Goal: Task Accomplishment & Management: Manage account settings

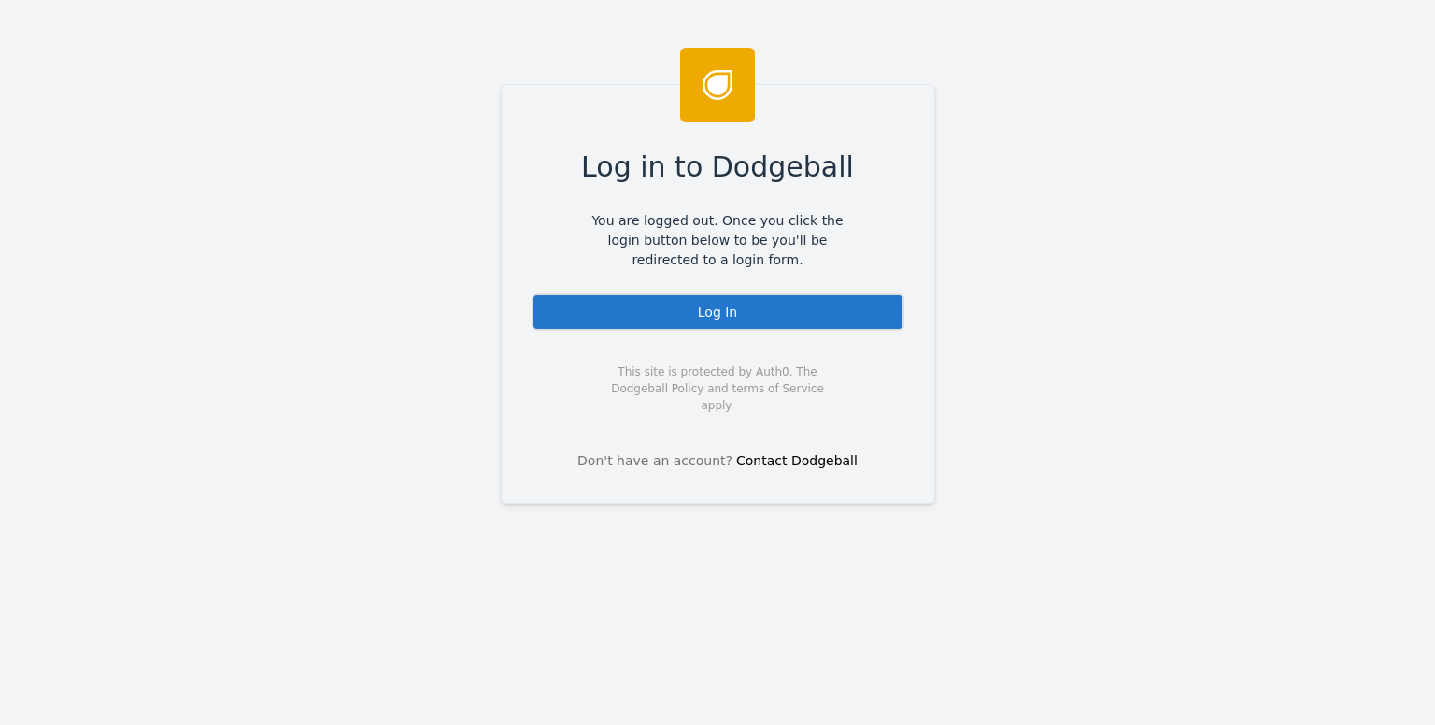
click at [749, 308] on div "Log In" at bounding box center [718, 311] width 373 height 37
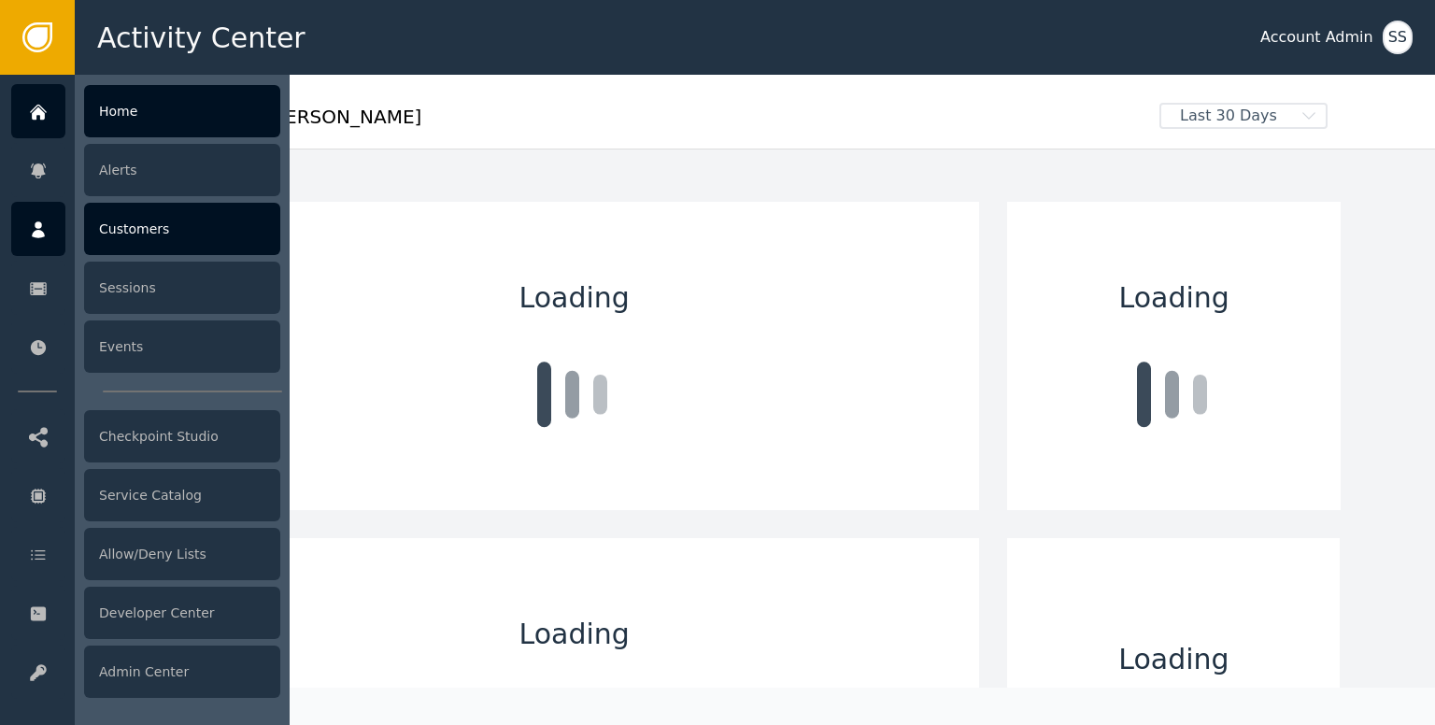
click at [134, 216] on div "Customers" at bounding box center [182, 229] width 196 height 52
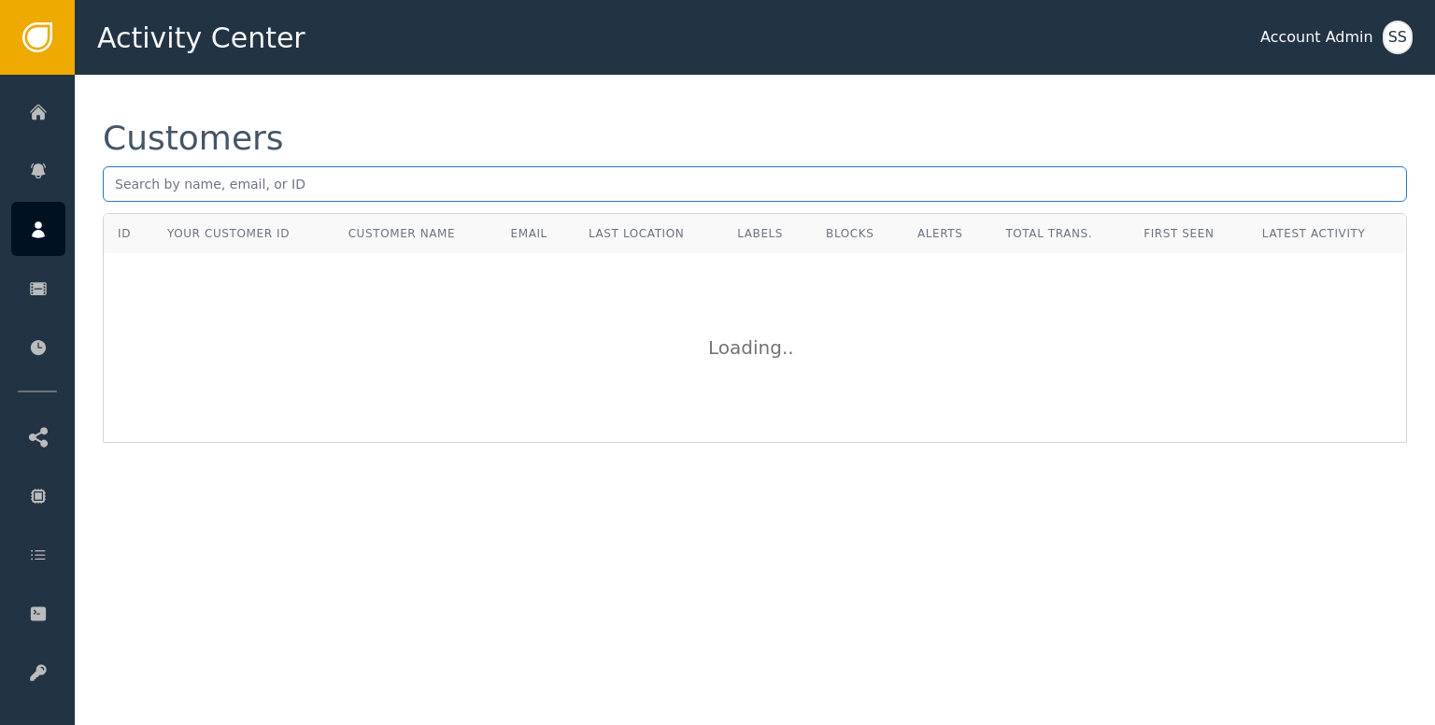
click at [205, 184] on input "text" at bounding box center [755, 184] width 1305 height 36
paste input "timkorn2606@gmail.com"
type input "timkorn2606@gmail.com"
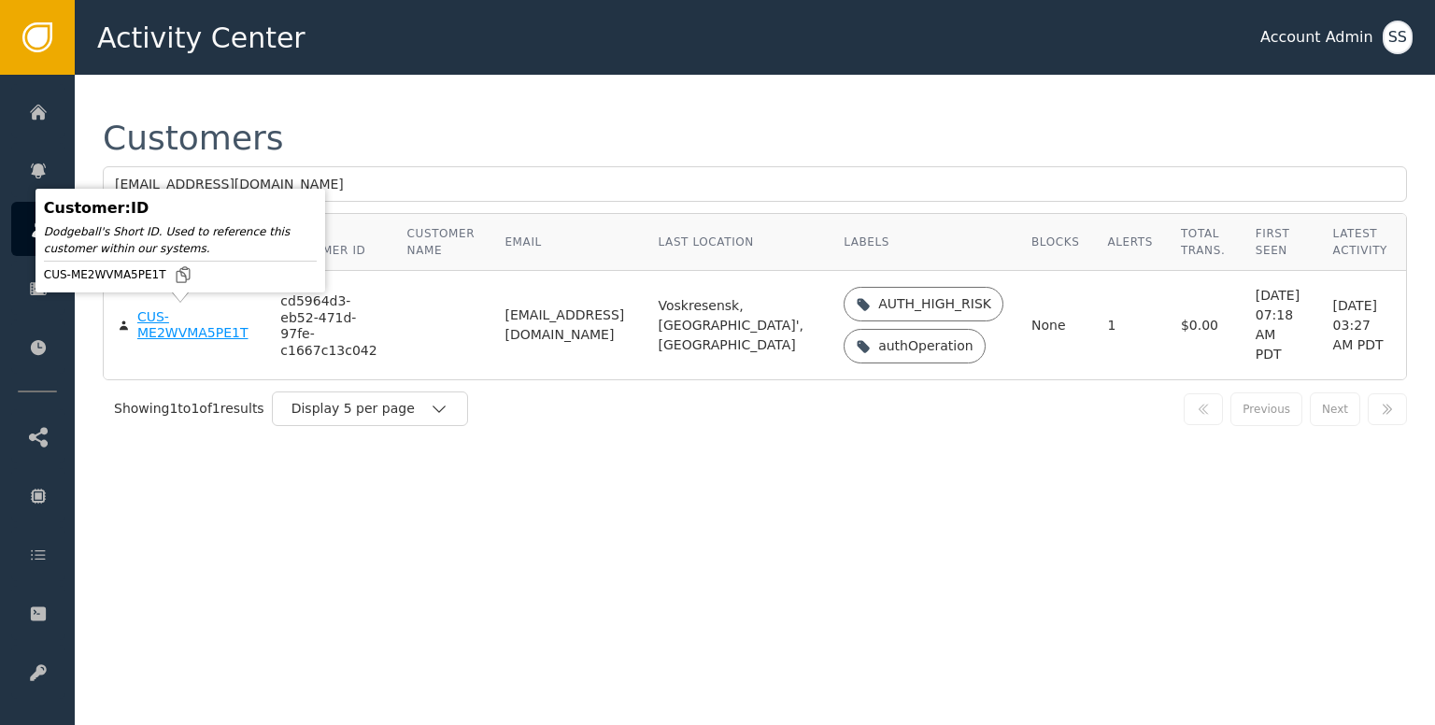
click at [173, 333] on div "CUS-ME2WVMA5PE1T" at bounding box center [194, 325] width 115 height 33
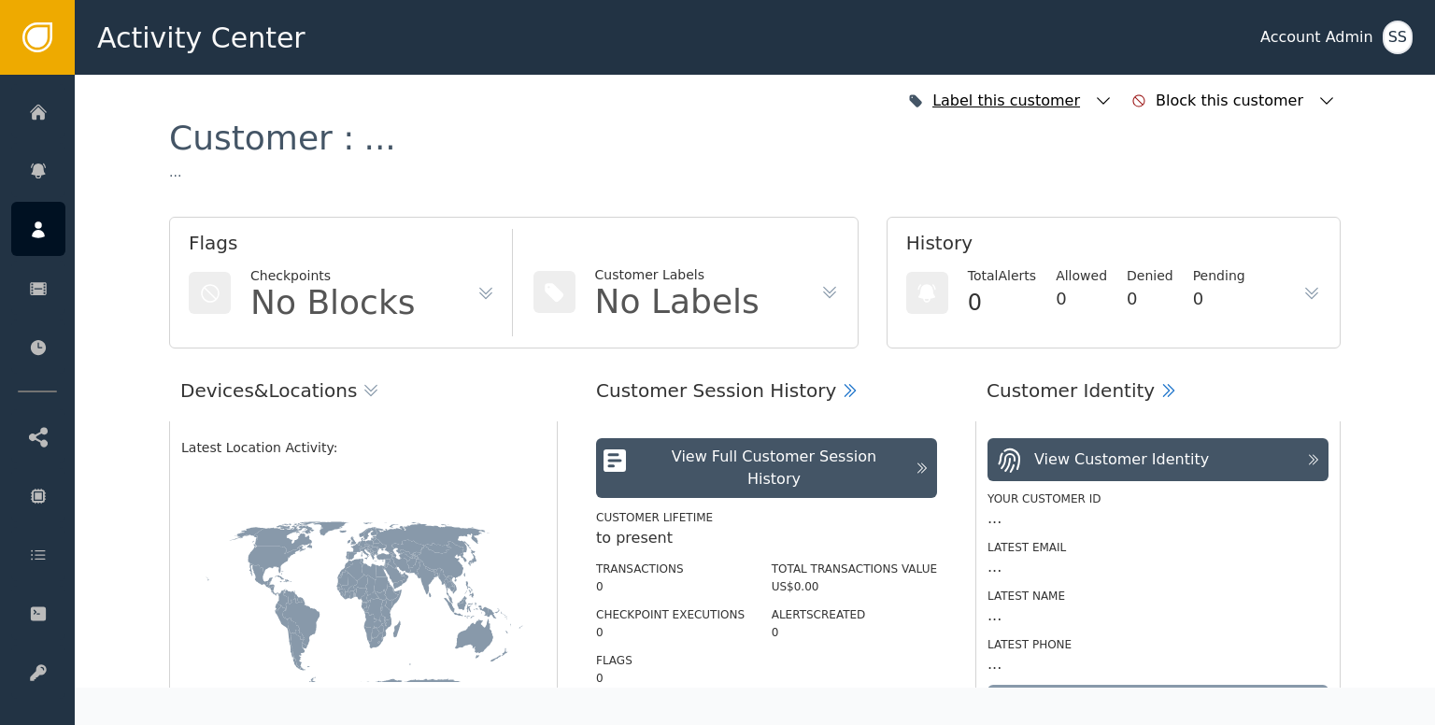
click at [1113, 108] on icon "button" at bounding box center [1103, 101] width 19 height 19
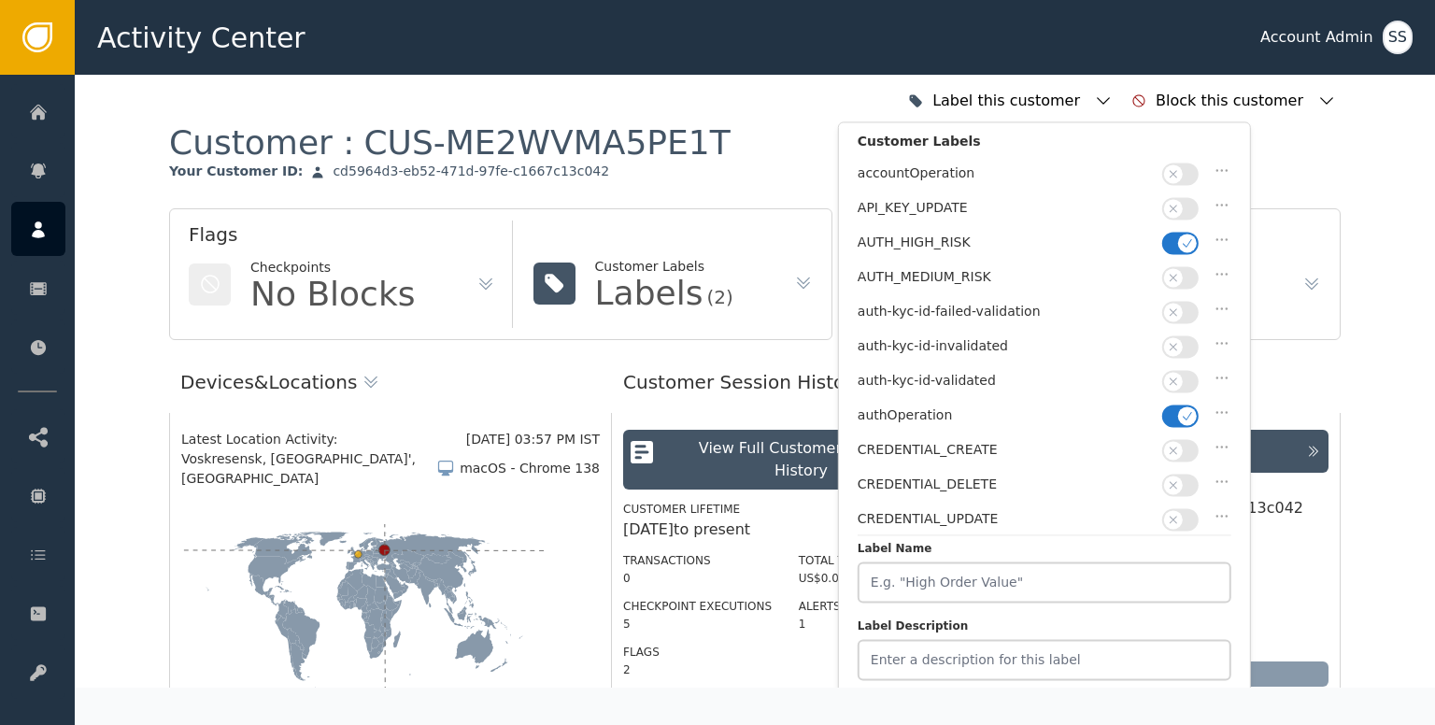
click at [1177, 375] on icon "button" at bounding box center [1173, 381] width 13 height 13
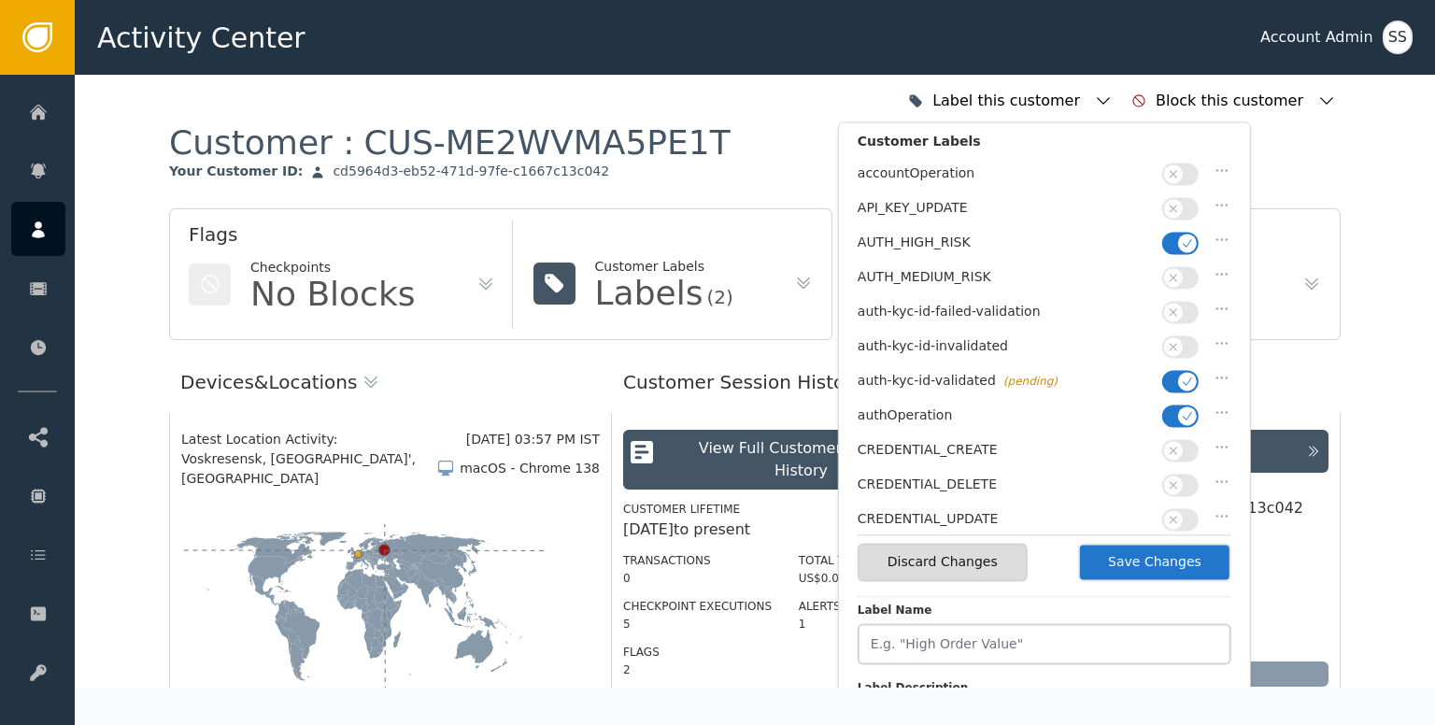
click at [1183, 236] on icon "button" at bounding box center [1187, 242] width 13 height 13
click at [1155, 573] on button "Save Changes" at bounding box center [1154, 562] width 153 height 38
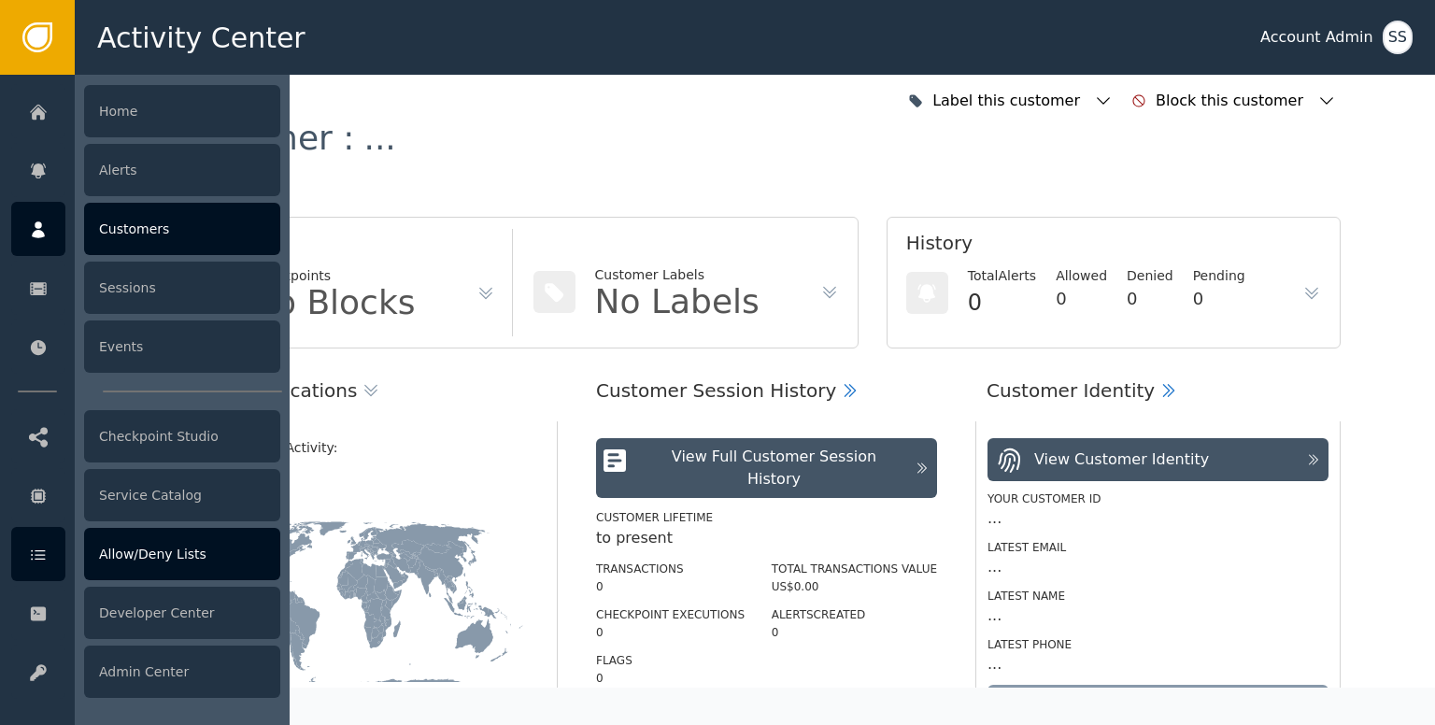
click at [51, 554] on div at bounding box center [38, 554] width 54 height 54
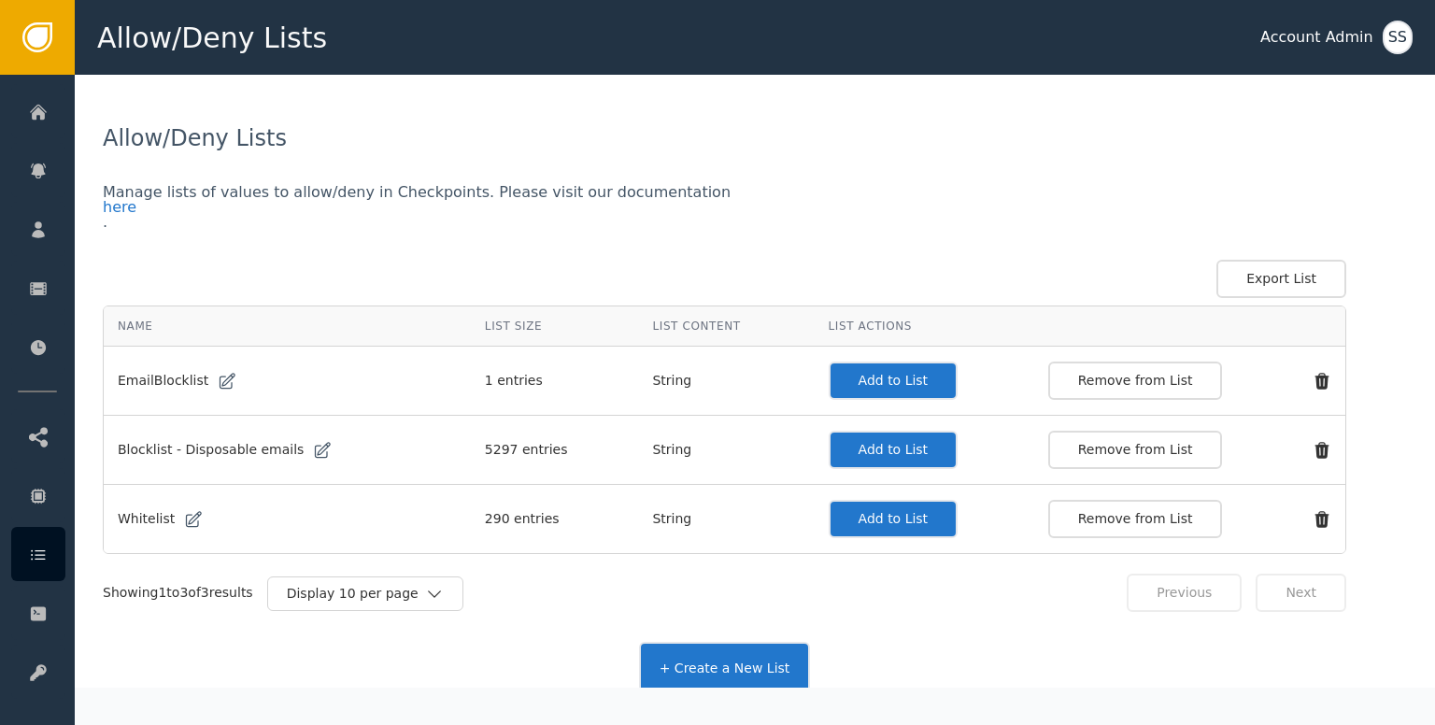
click at [861, 501] on button "Add to List" at bounding box center [894, 519] width 130 height 38
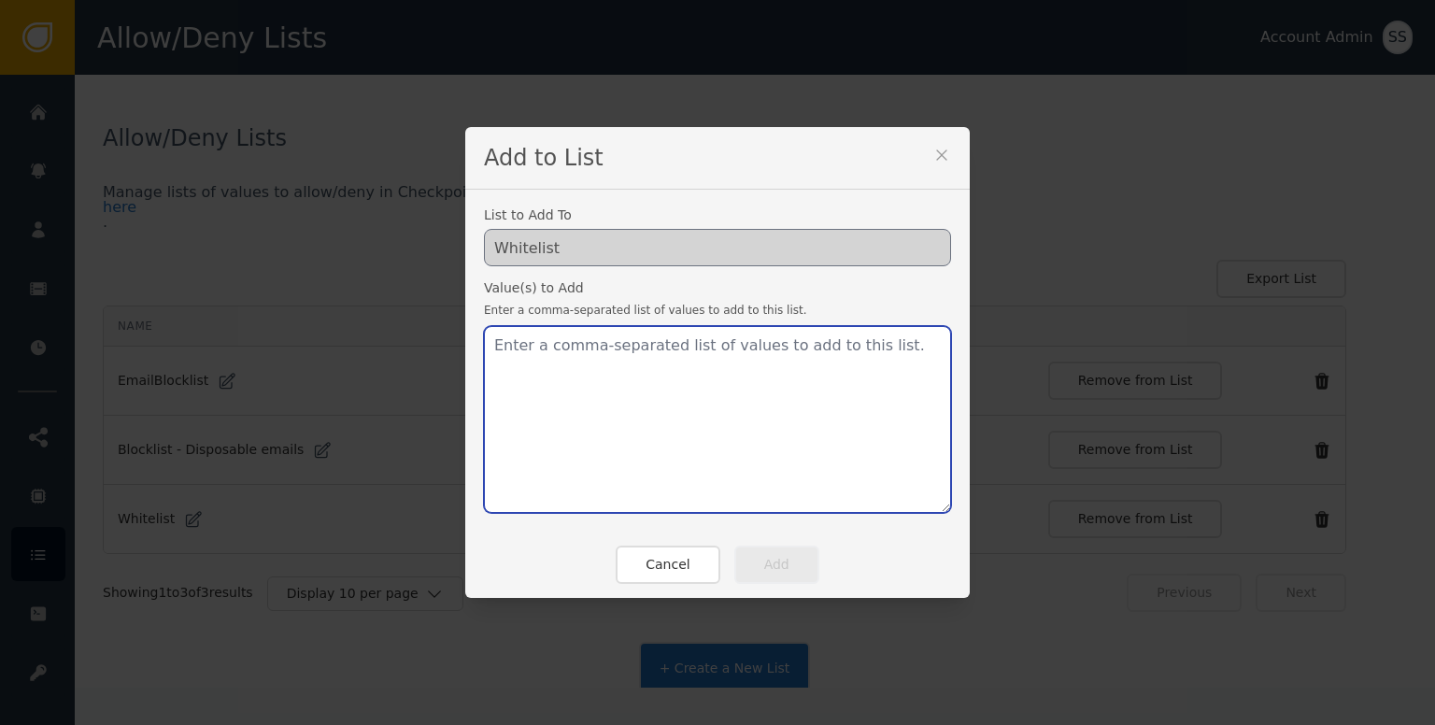
click at [734, 418] on textarea at bounding box center [717, 419] width 467 height 187
paste textarea "timkorn2606@gmail.com"
type textarea "timkorn2606@gmail.com"
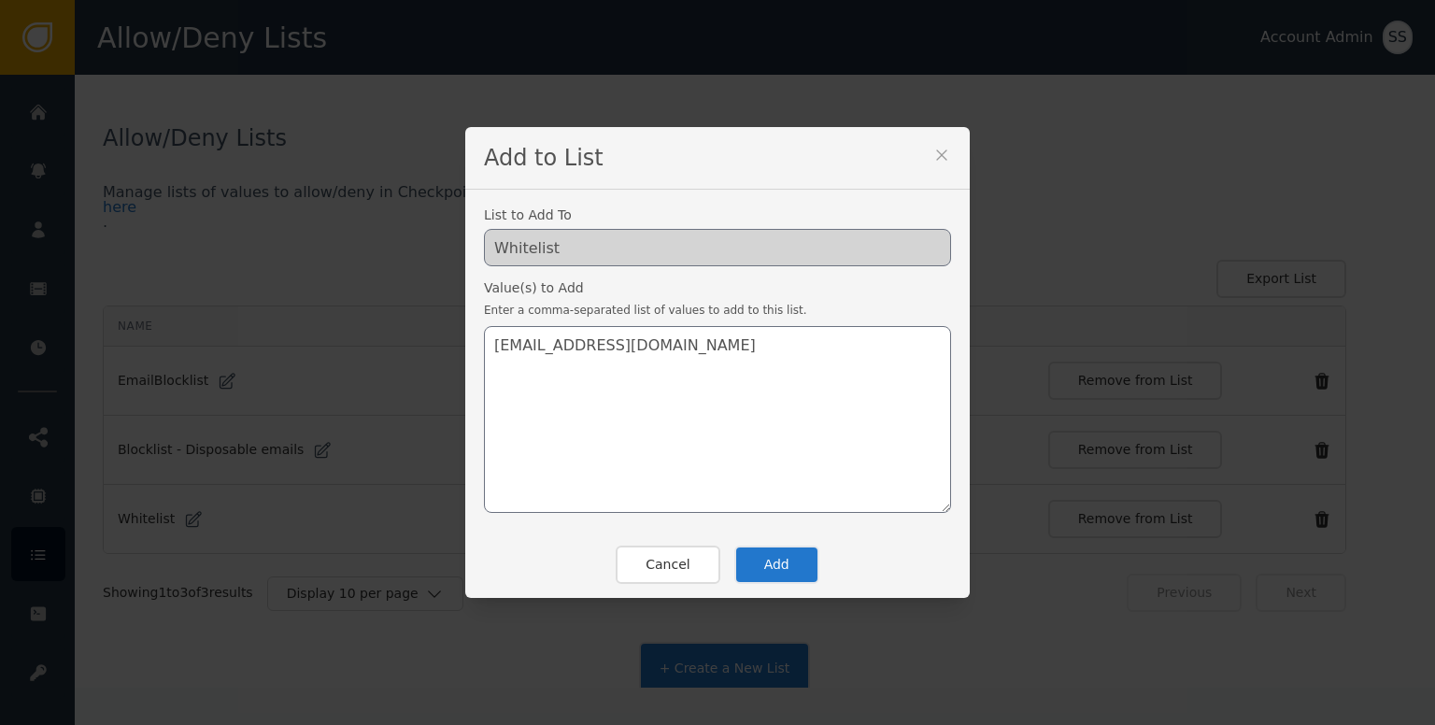
click at [773, 552] on button "Add" at bounding box center [777, 565] width 85 height 38
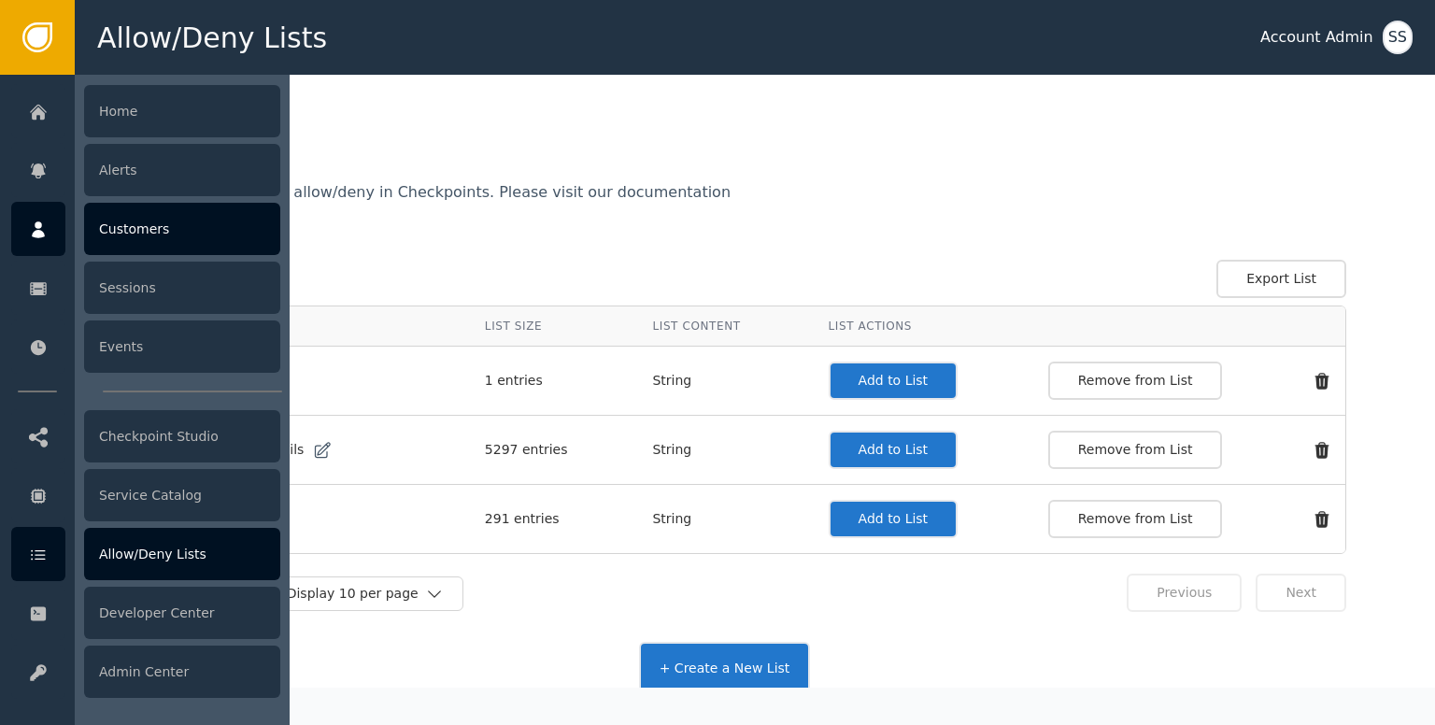
click at [110, 238] on div "Customers" at bounding box center [182, 229] width 196 height 52
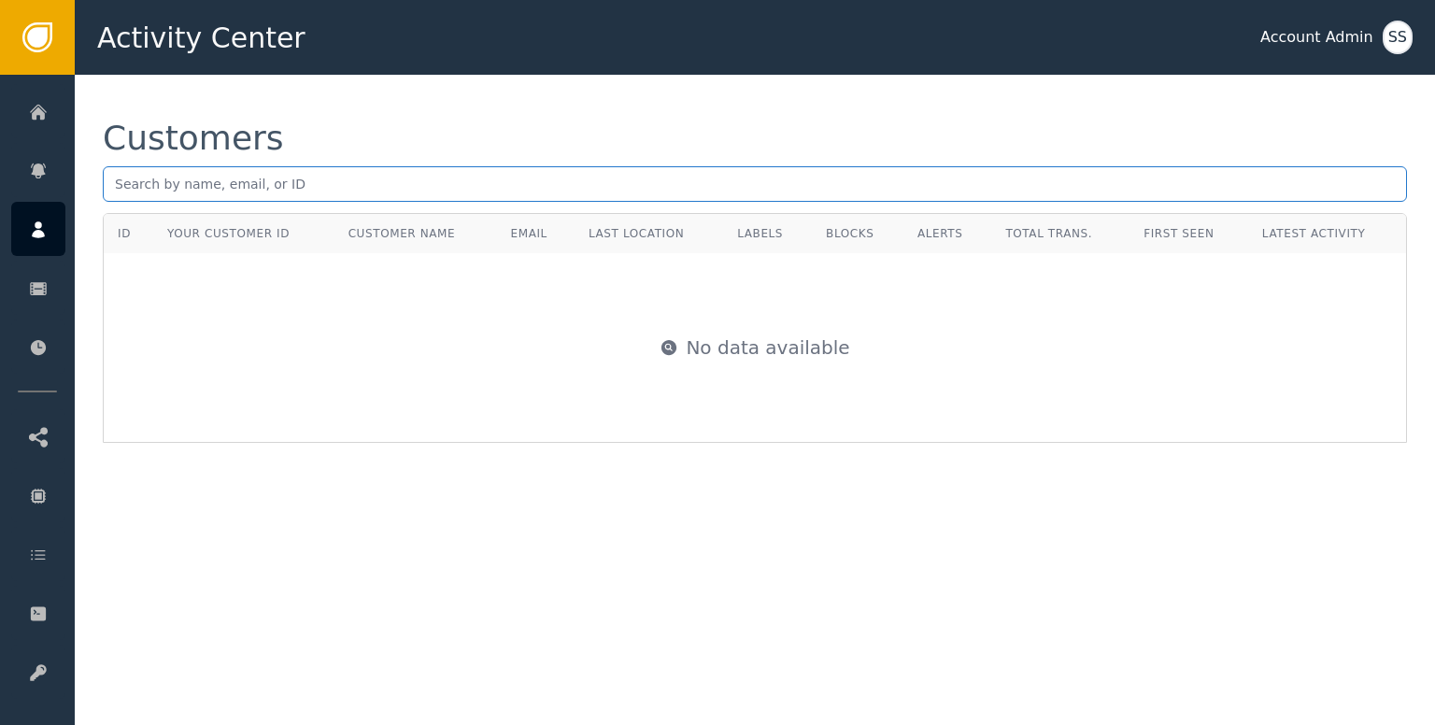
click at [349, 192] on input "text" at bounding box center [755, 184] width 1305 height 36
paste input "ivr@aivotar.com"
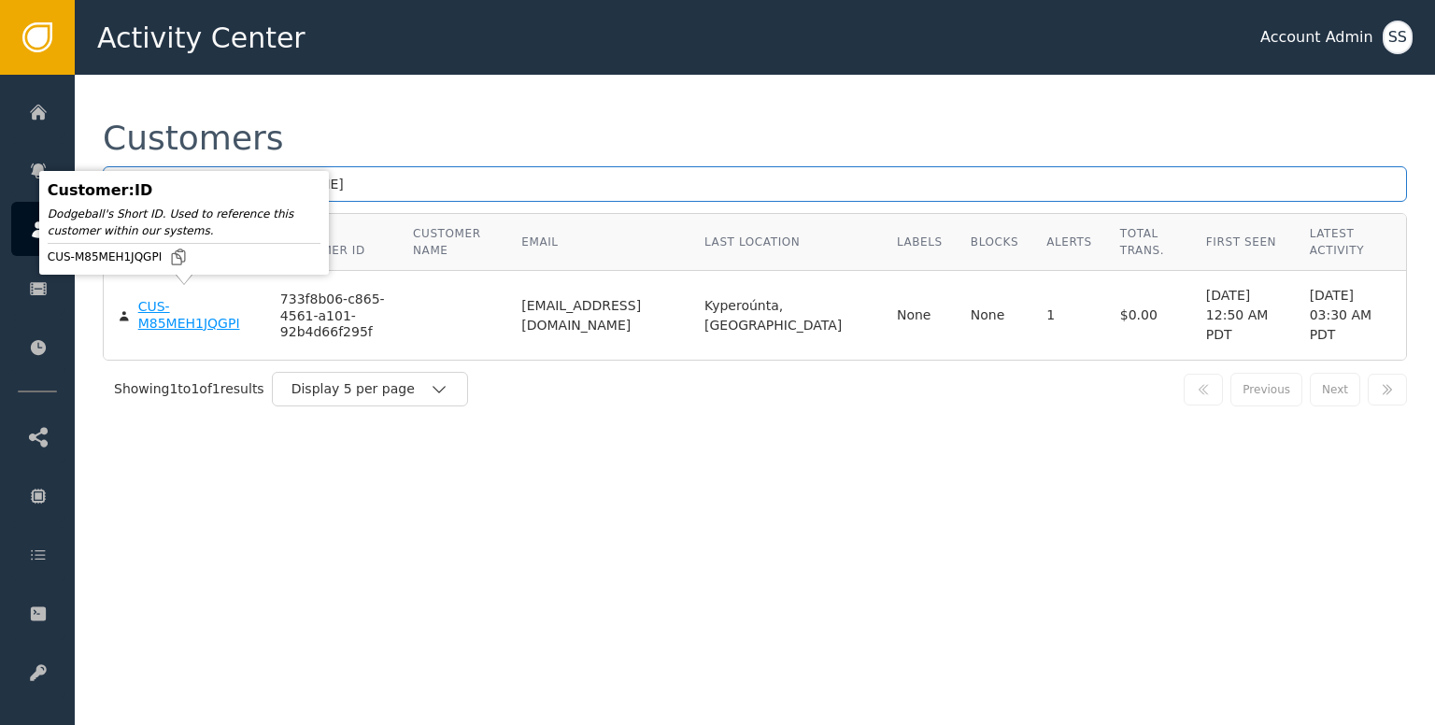
type input "ivr@aivotar.com"
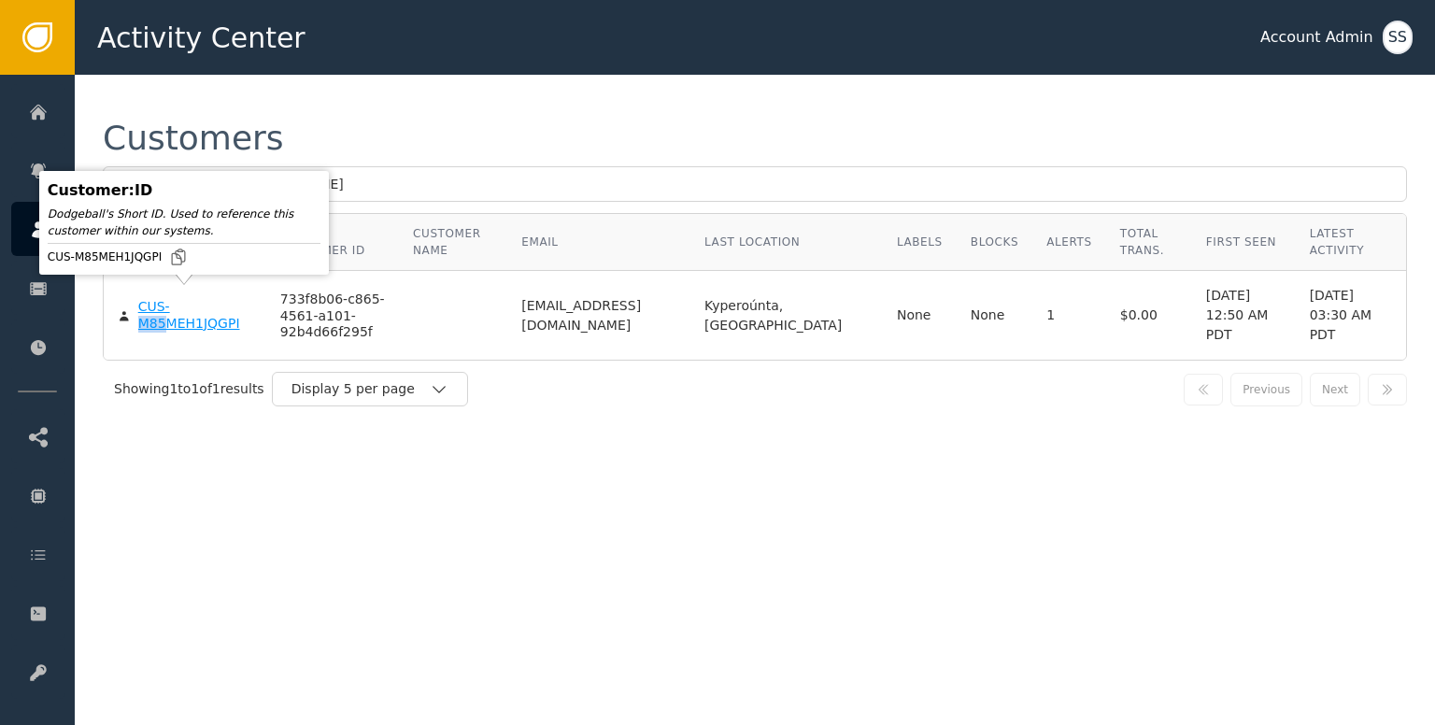
click at [166, 302] on div "CUS-M85MEH1JQGPI" at bounding box center [195, 315] width 114 height 33
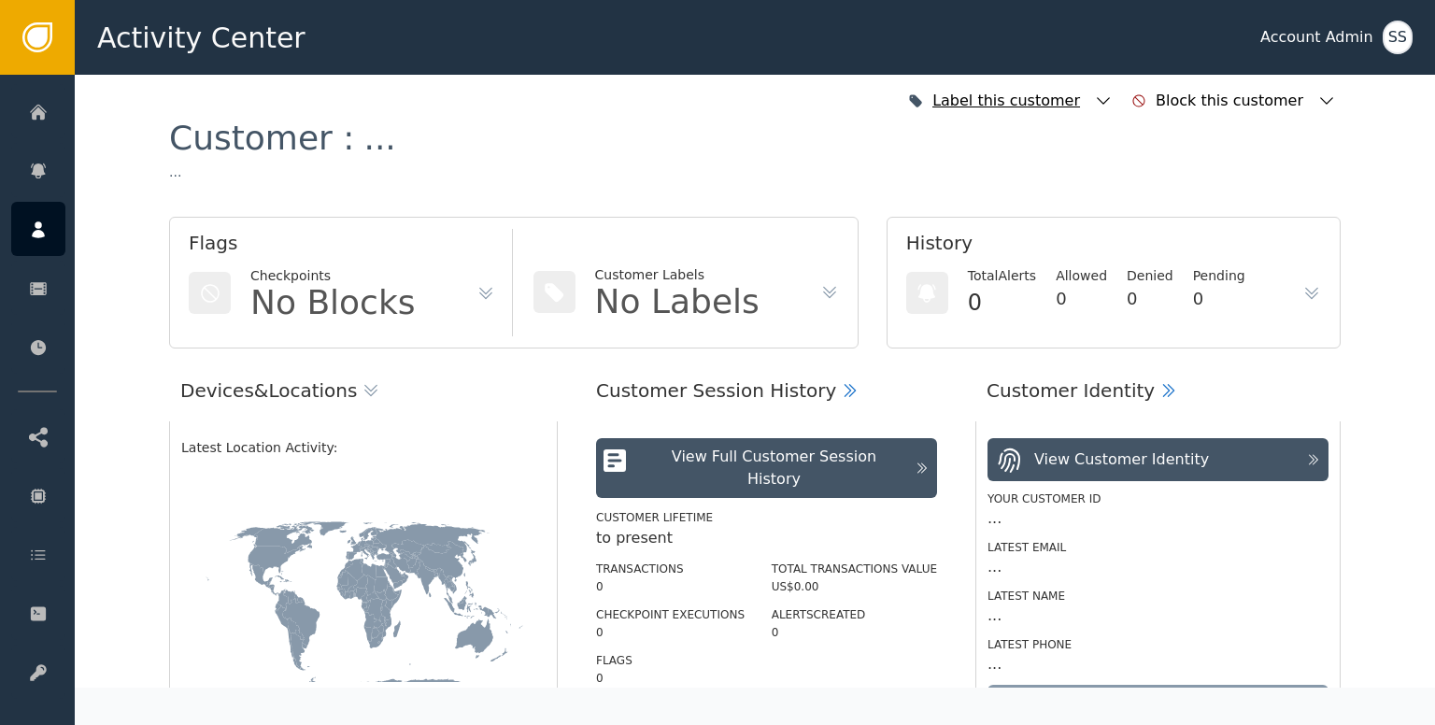
click at [1113, 99] on icon "button" at bounding box center [1103, 101] width 19 height 19
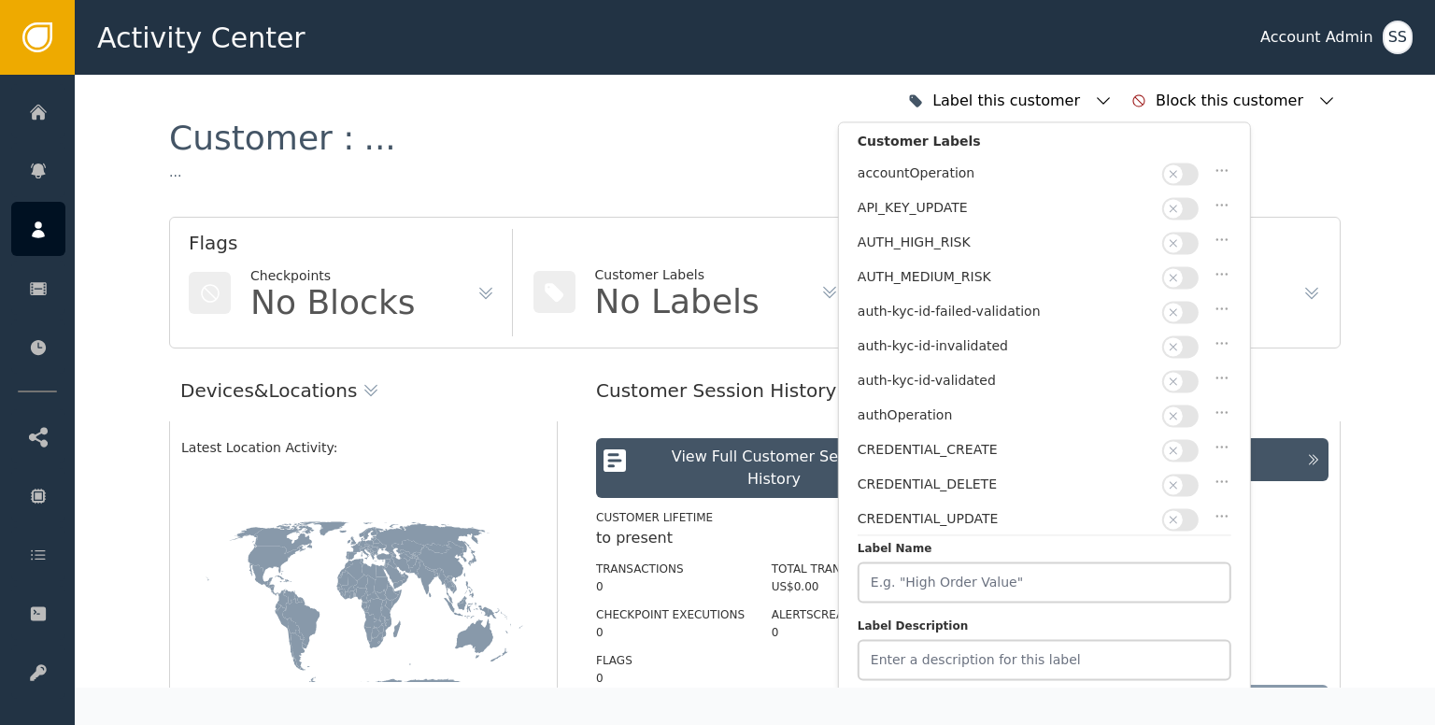
click at [1178, 375] on icon "button" at bounding box center [1173, 381] width 13 height 13
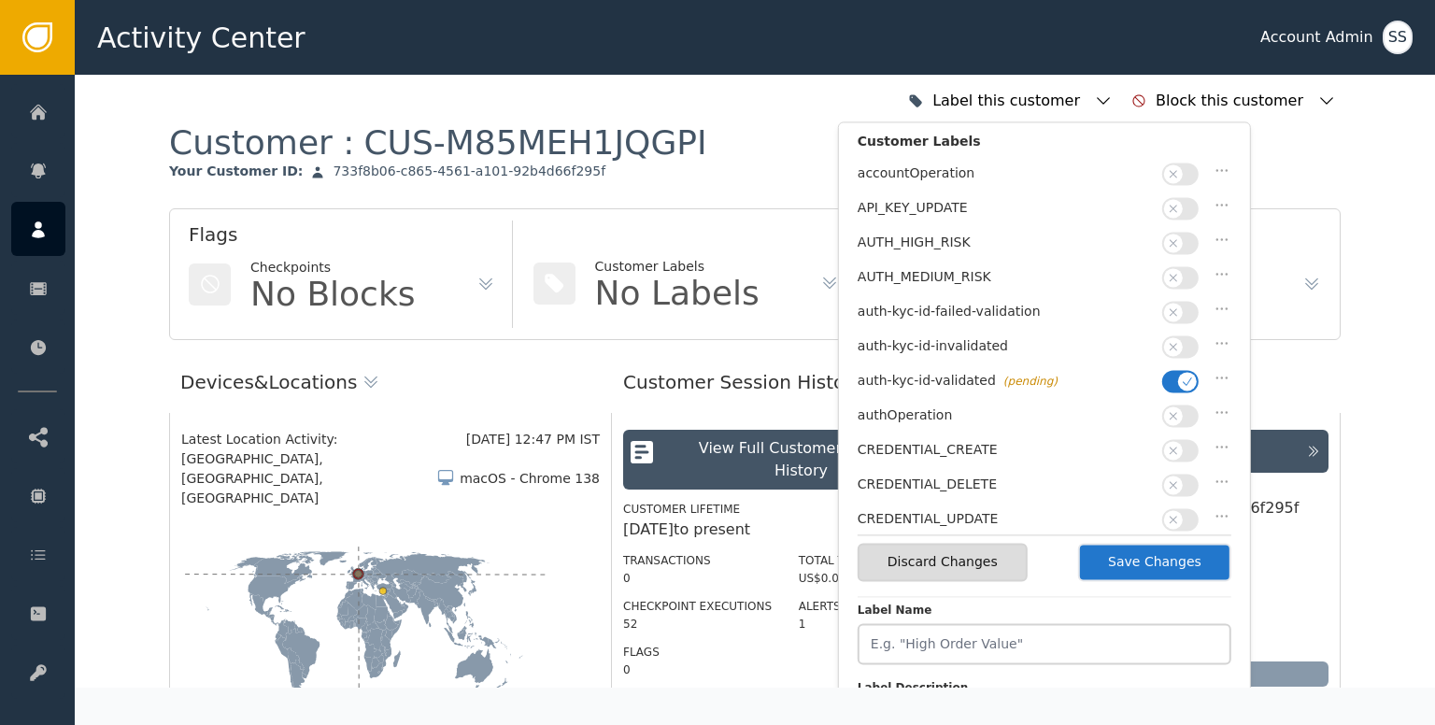
click at [1138, 562] on button "Save Changes" at bounding box center [1154, 562] width 153 height 38
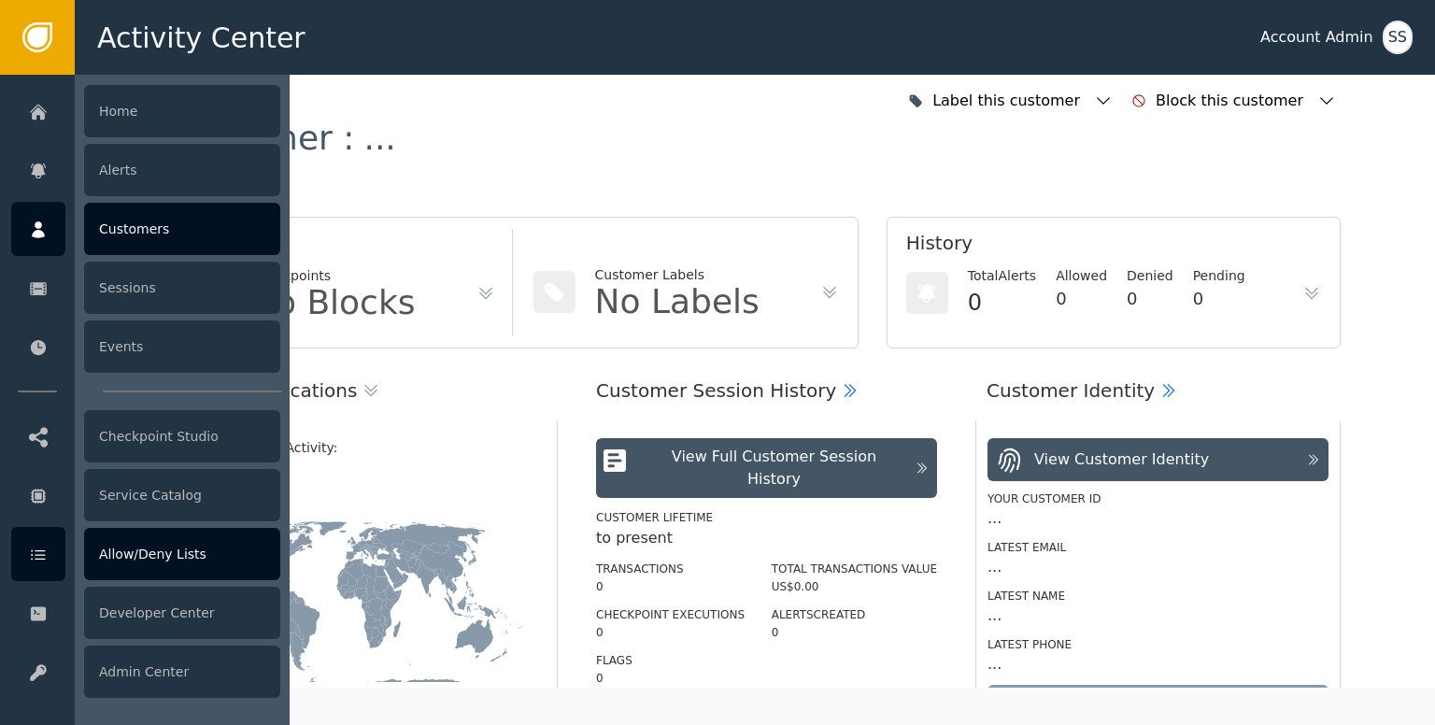
click at [38, 554] on icon at bounding box center [38, 555] width 14 height 10
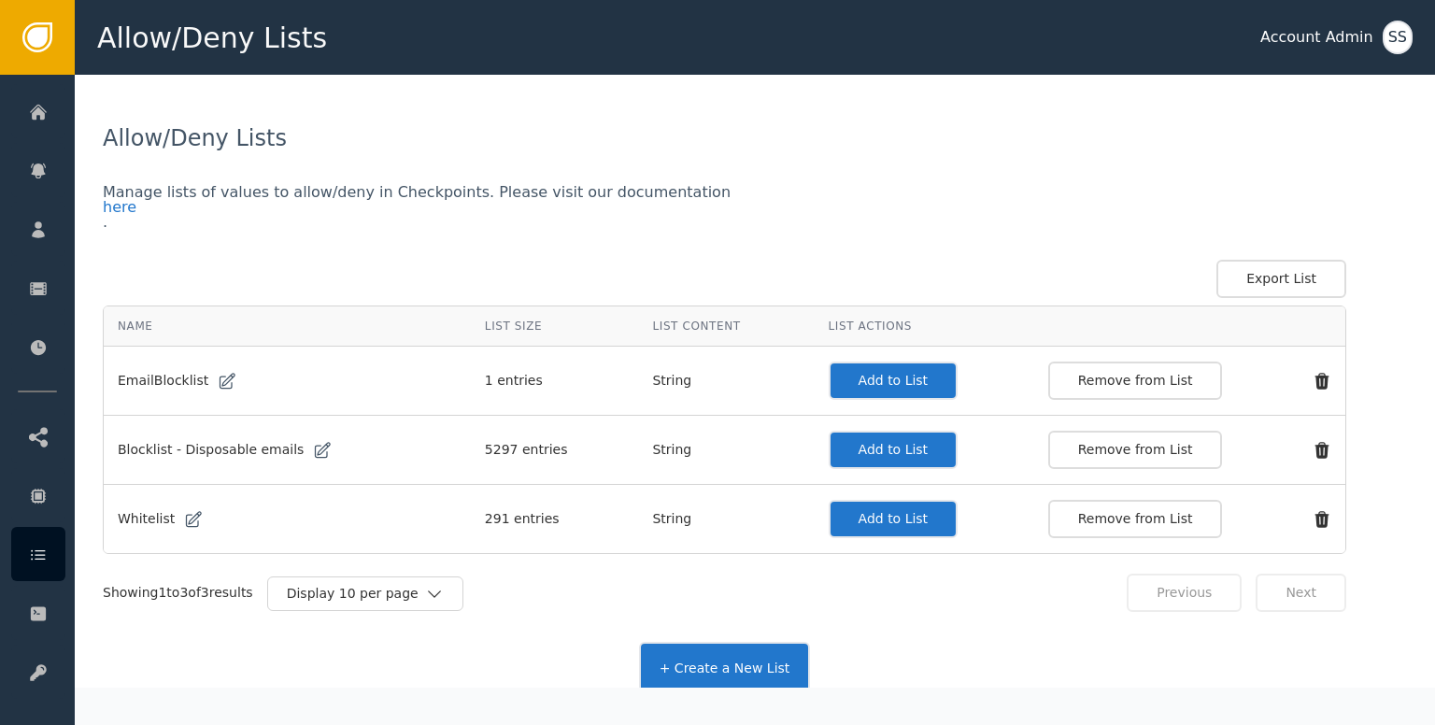
click at [861, 510] on button "Add to List" at bounding box center [894, 519] width 130 height 38
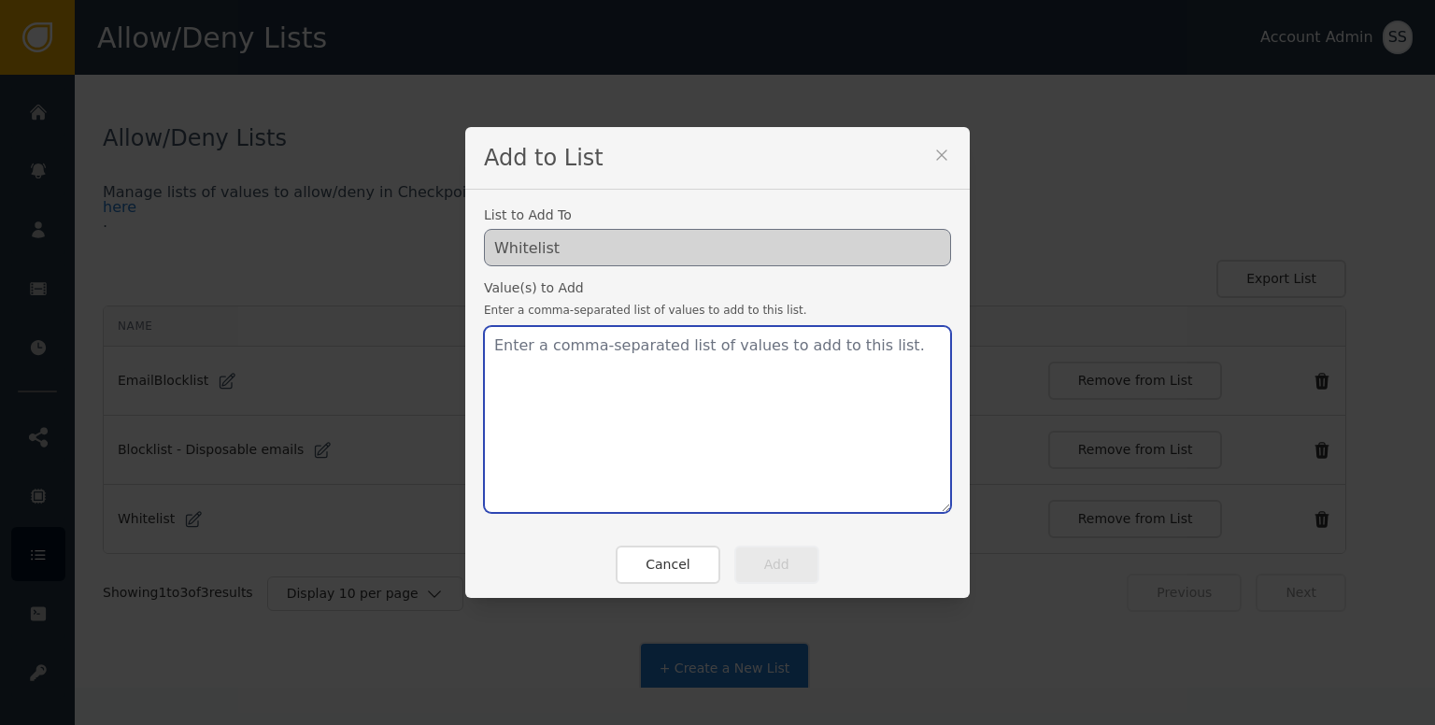
click at [725, 439] on textarea at bounding box center [717, 419] width 467 height 187
paste textarea "ivr@aivotar.com"
type textarea "ivr@aivotar.com"
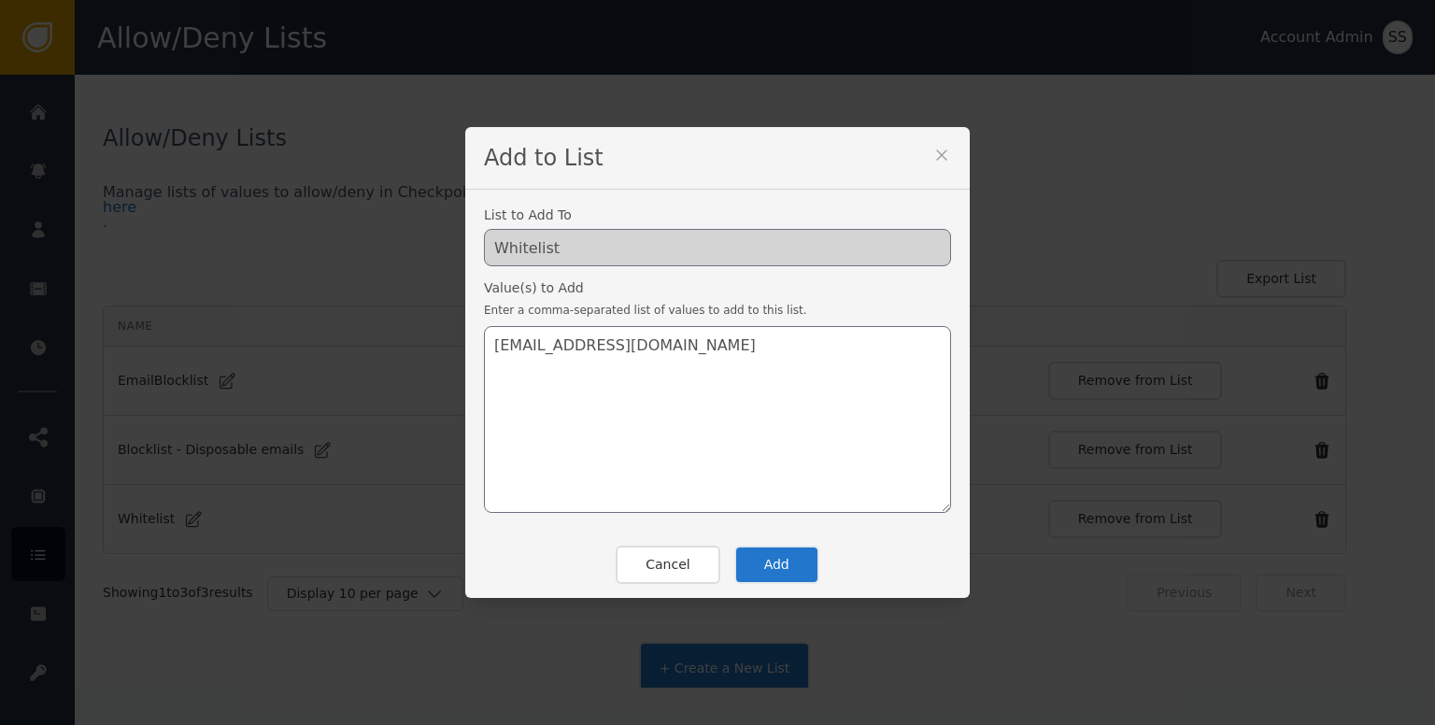
click at [754, 565] on button "Add" at bounding box center [777, 565] width 85 height 38
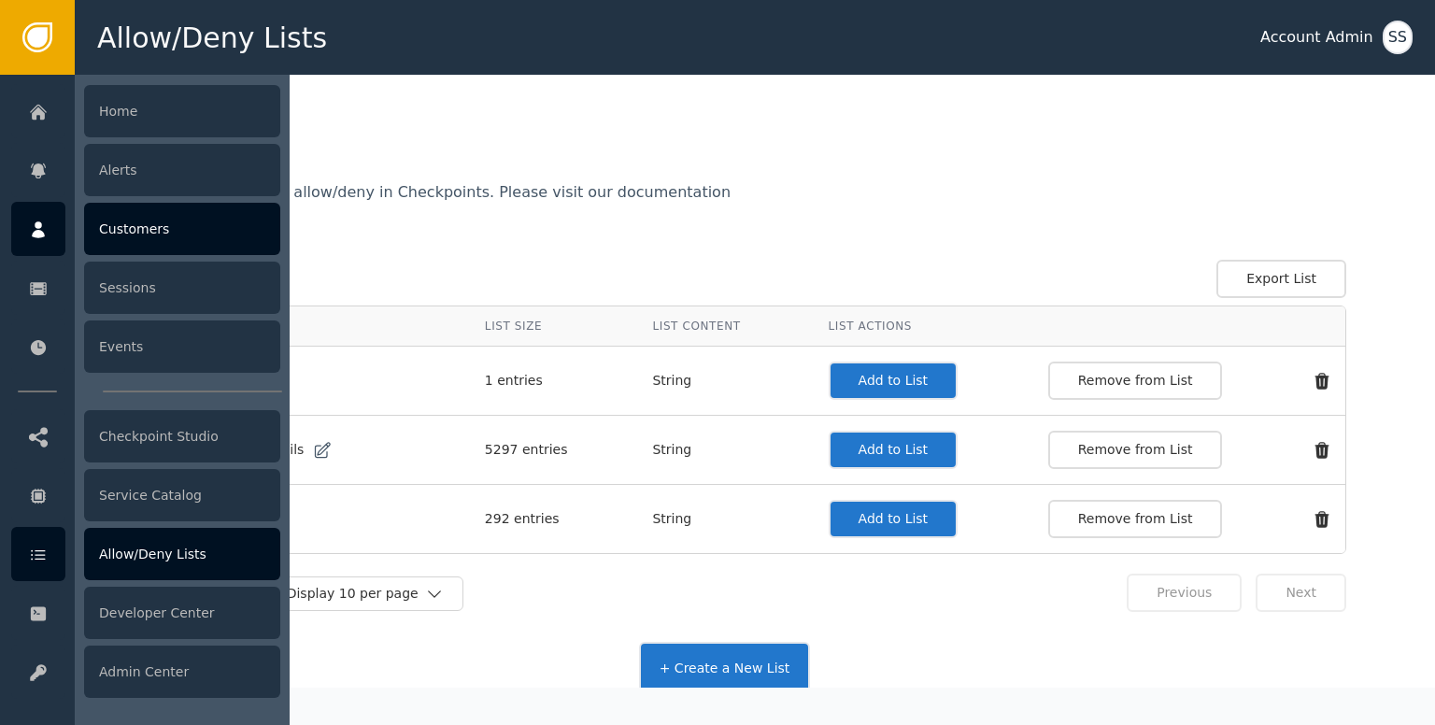
click at [123, 236] on div "Customers" at bounding box center [182, 229] width 196 height 52
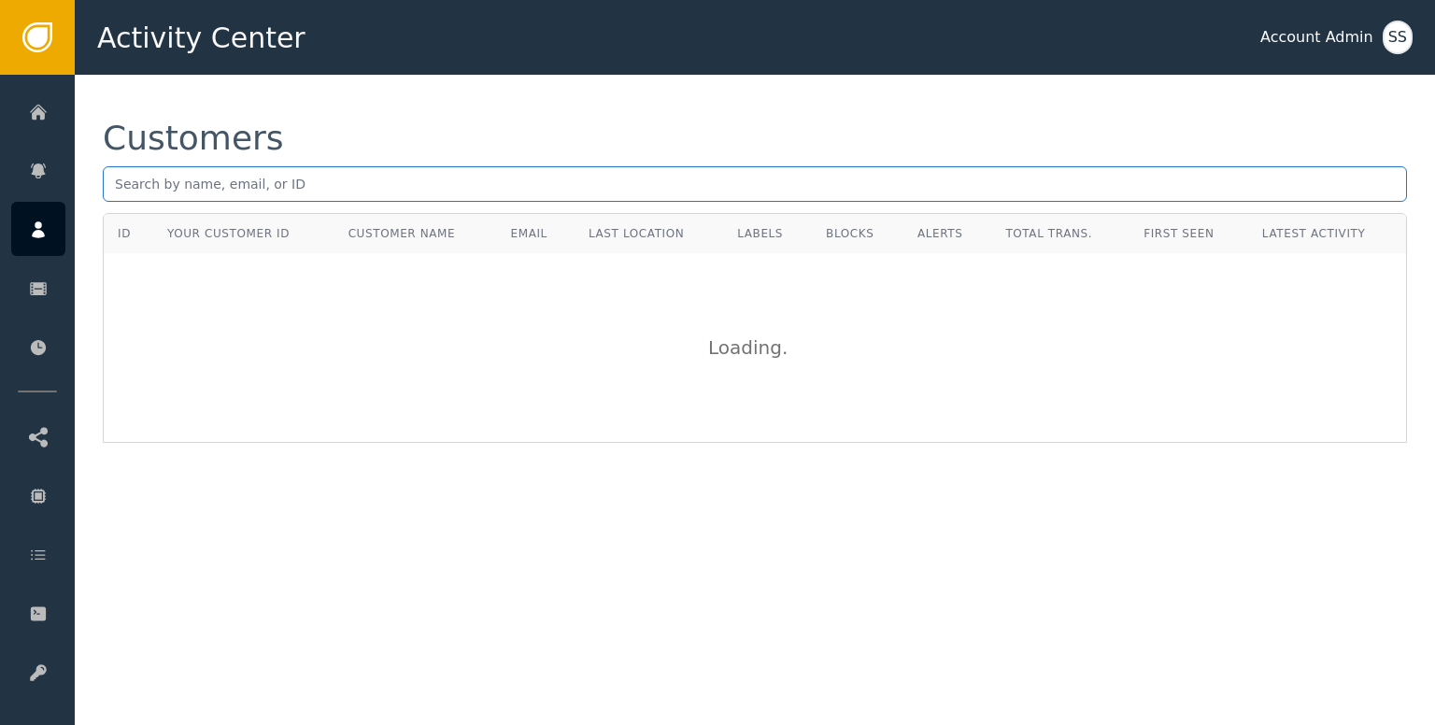
click at [336, 184] on input "text" at bounding box center [755, 184] width 1305 height 36
paste input "digitalsolution2424@gmail.com"
type input "digitalsolution2424@gmail.com"
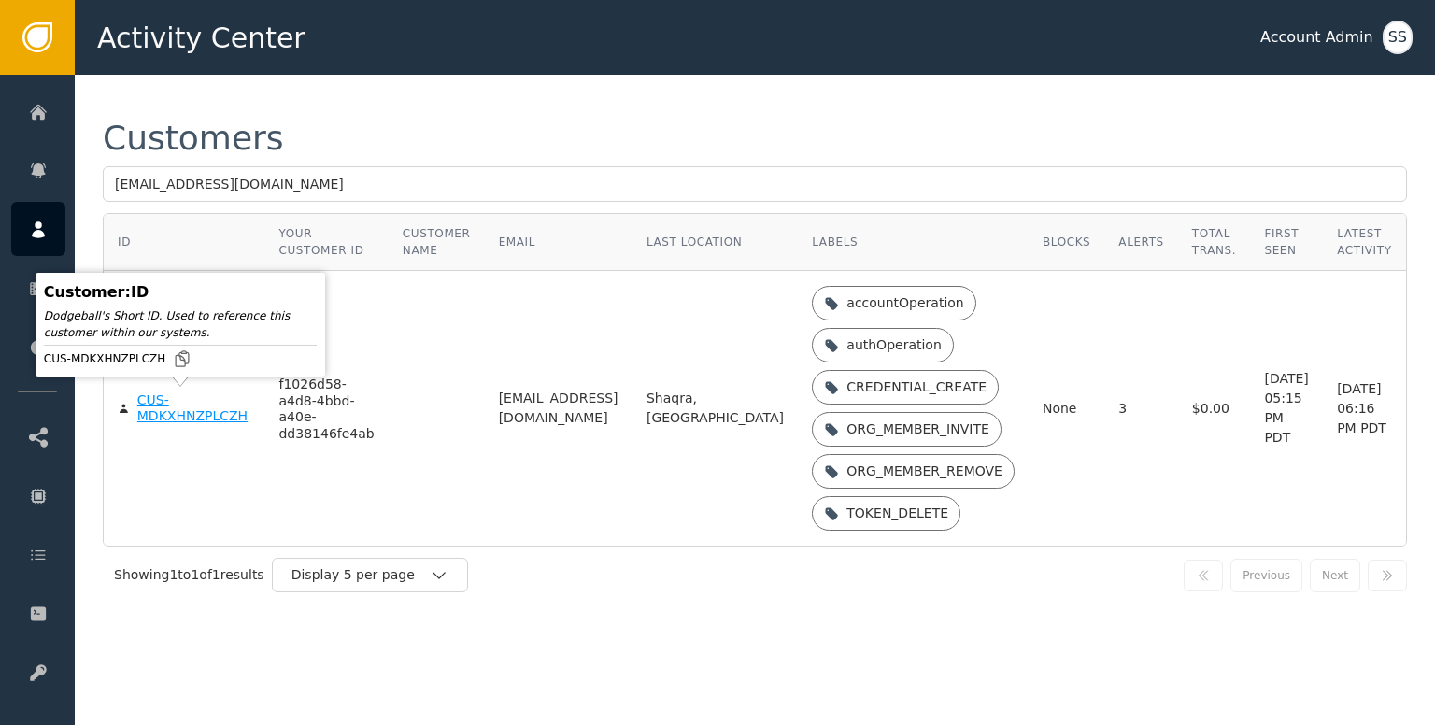
click at [168, 407] on div "CUS-MDKXHNZPLCZH" at bounding box center [194, 408] width 114 height 33
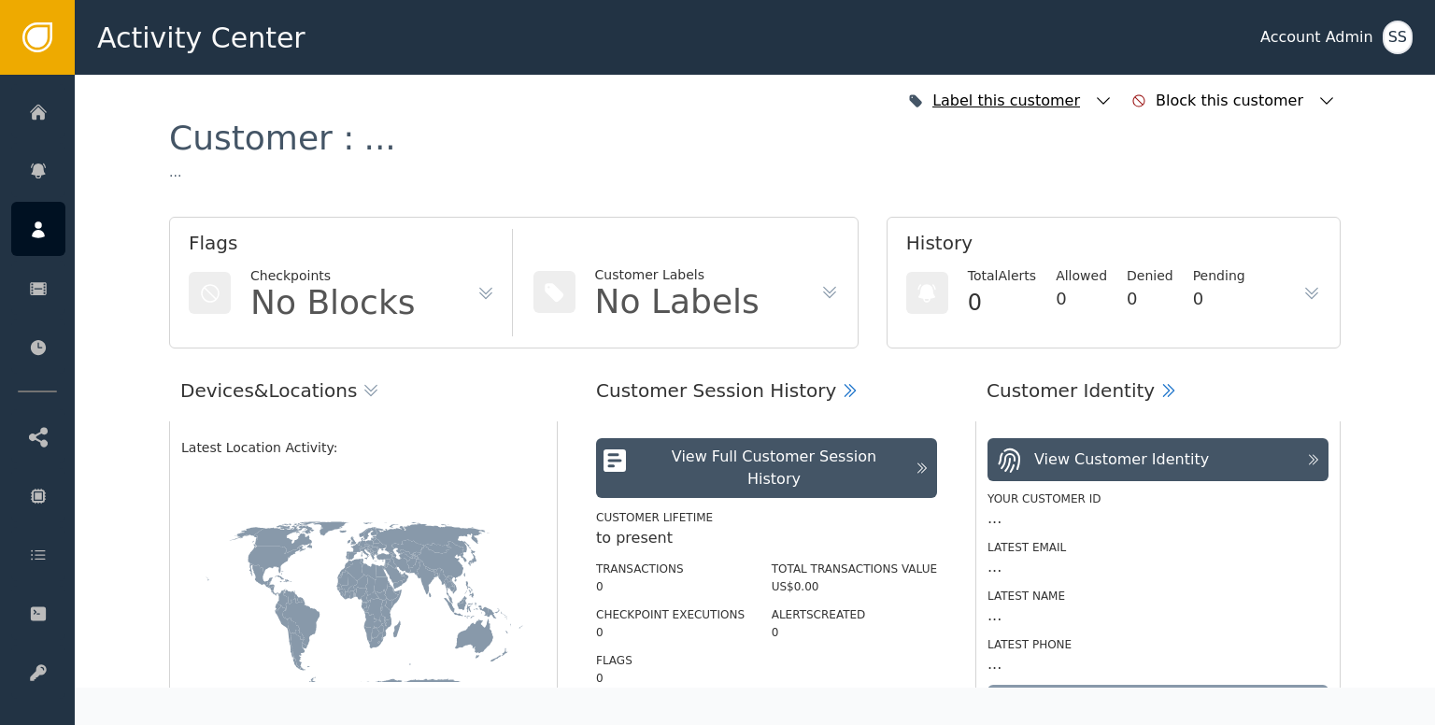
click at [1113, 94] on icon "button" at bounding box center [1103, 101] width 19 height 19
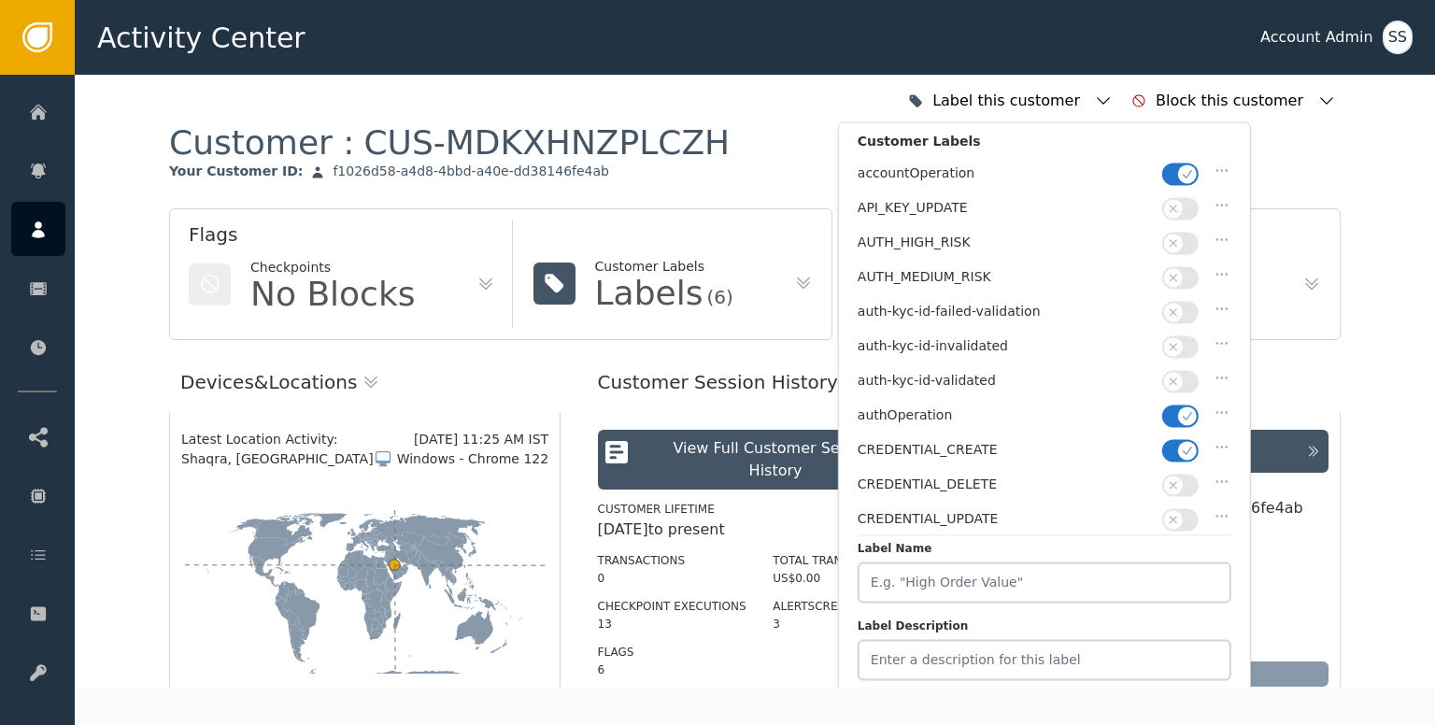
click at [1176, 377] on icon "button" at bounding box center [1173, 381] width 13 height 13
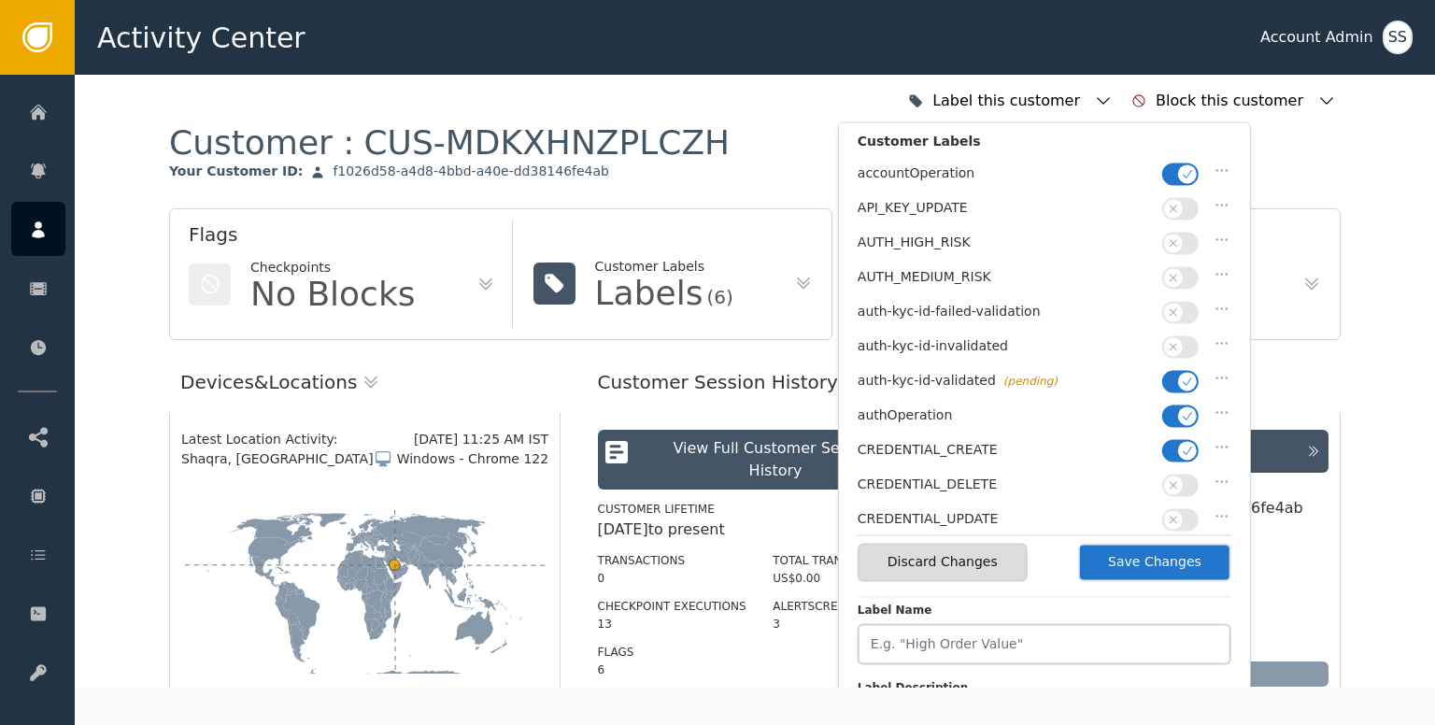
click at [1138, 550] on button "Save Changes" at bounding box center [1154, 562] width 153 height 38
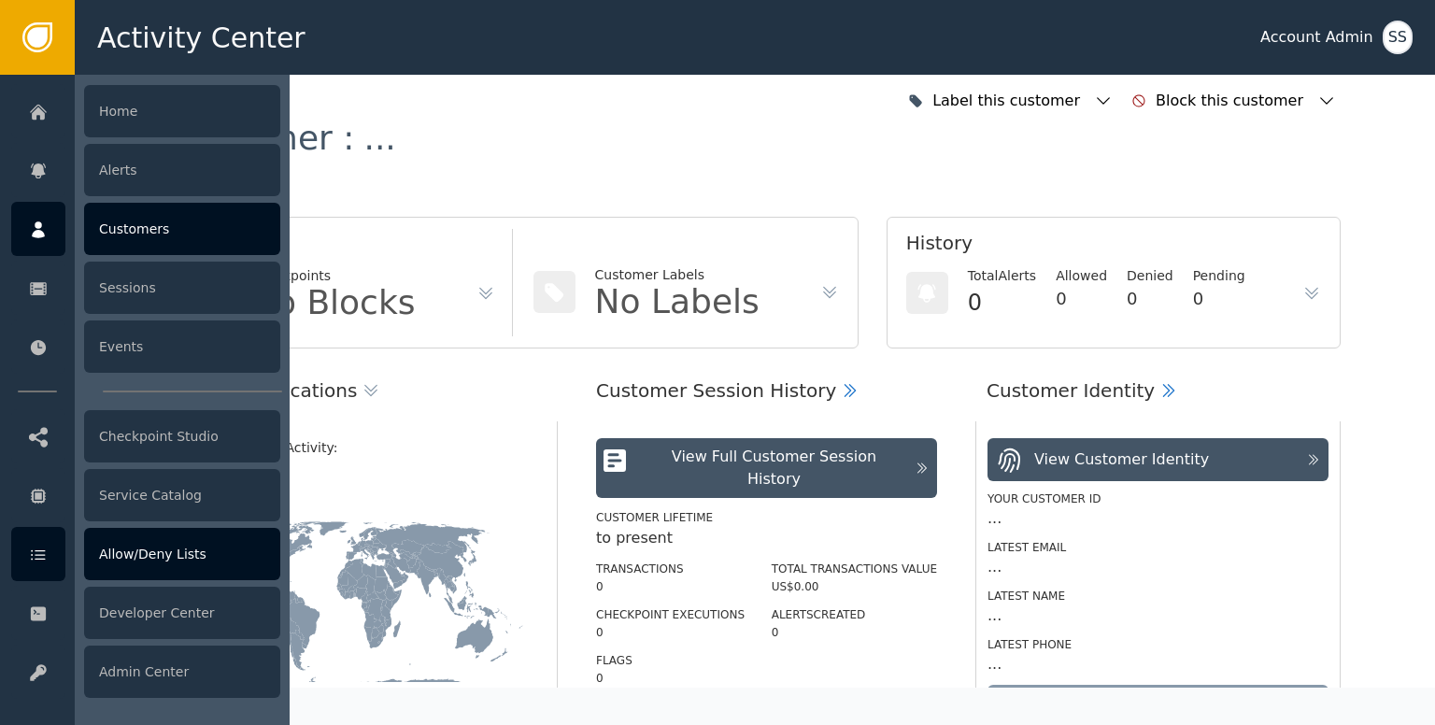
click at [46, 542] on div at bounding box center [38, 554] width 54 height 54
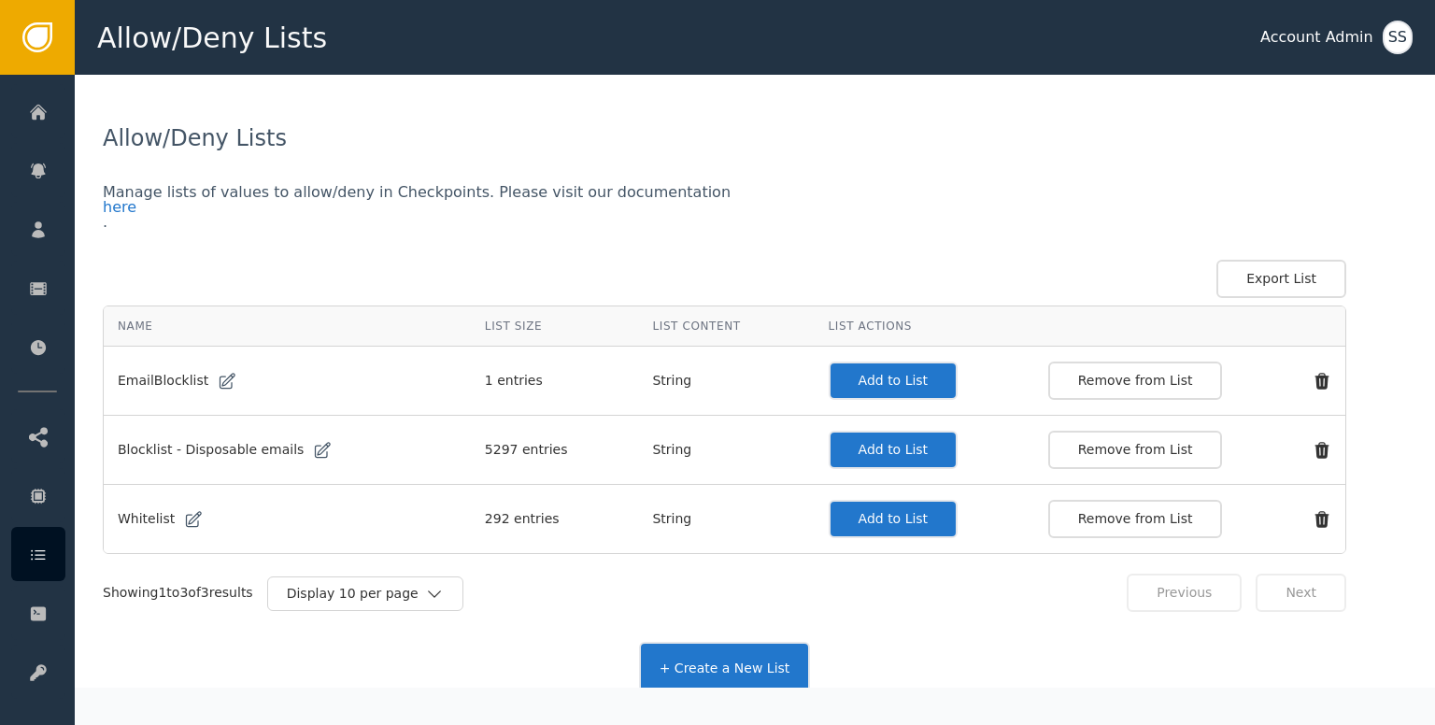
click at [852, 521] on button "Add to List" at bounding box center [894, 519] width 130 height 38
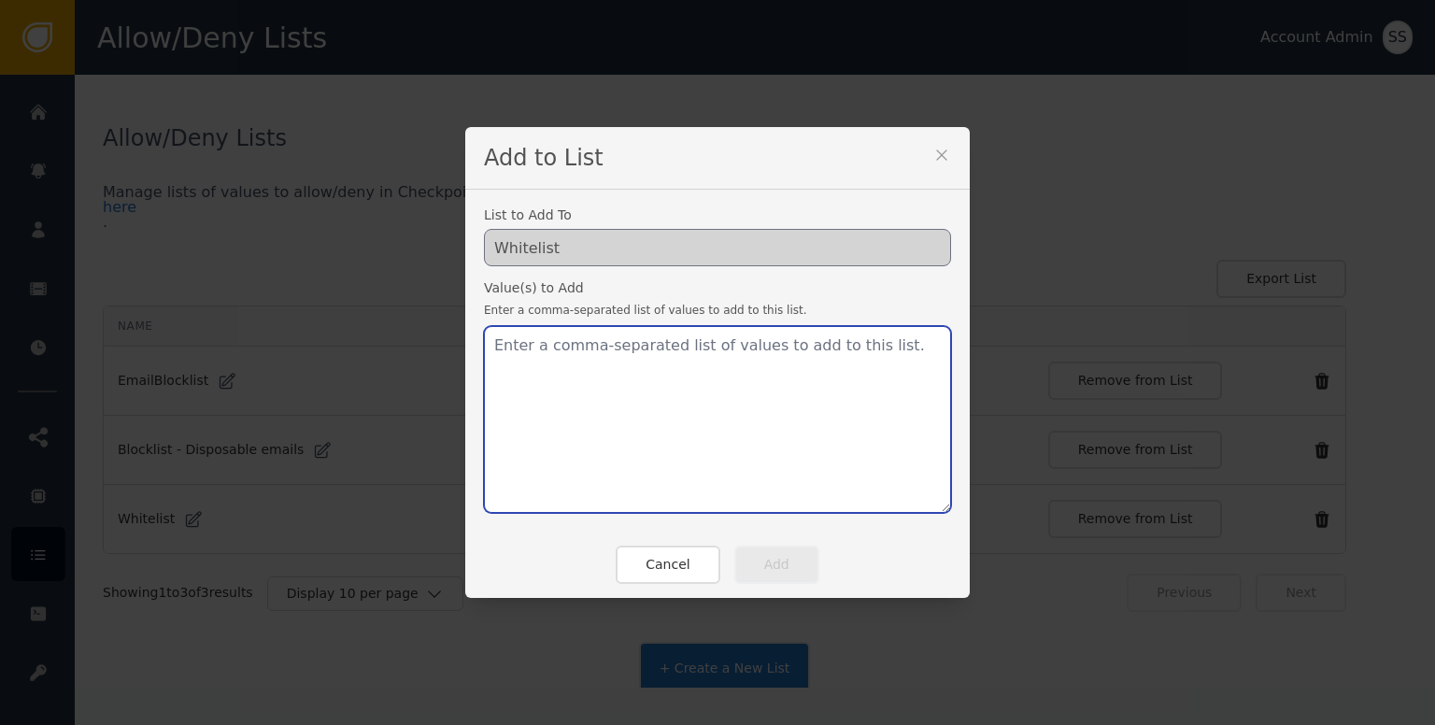
click at [709, 420] on textarea at bounding box center [717, 419] width 467 height 187
paste textarea "digitalsolution2424@gmail.com"
type textarea "digitalsolution2424@gmail.com"
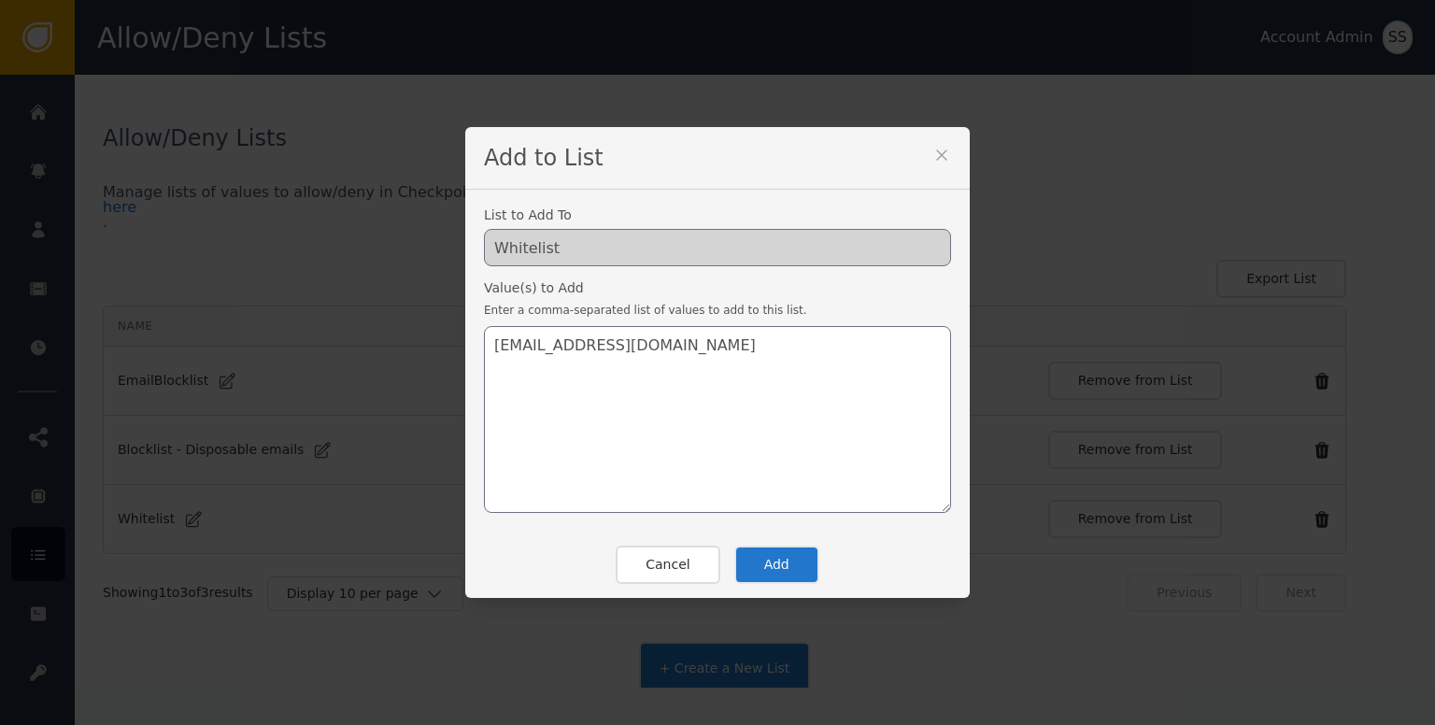
click at [766, 562] on button "Add" at bounding box center [777, 565] width 85 height 38
